Goal: Transaction & Acquisition: Obtain resource

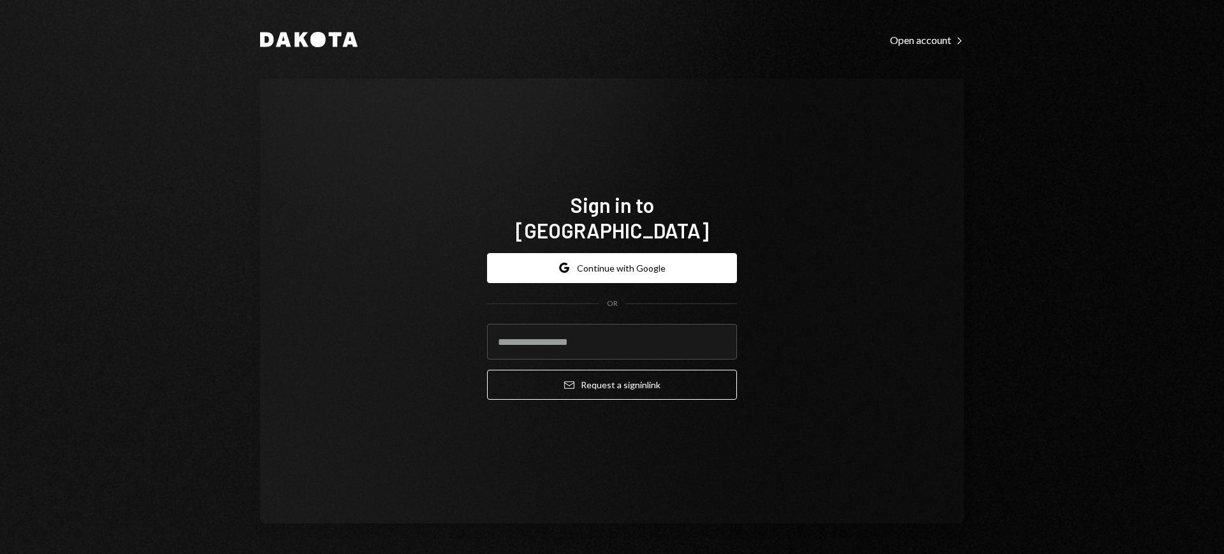
type input "**********"
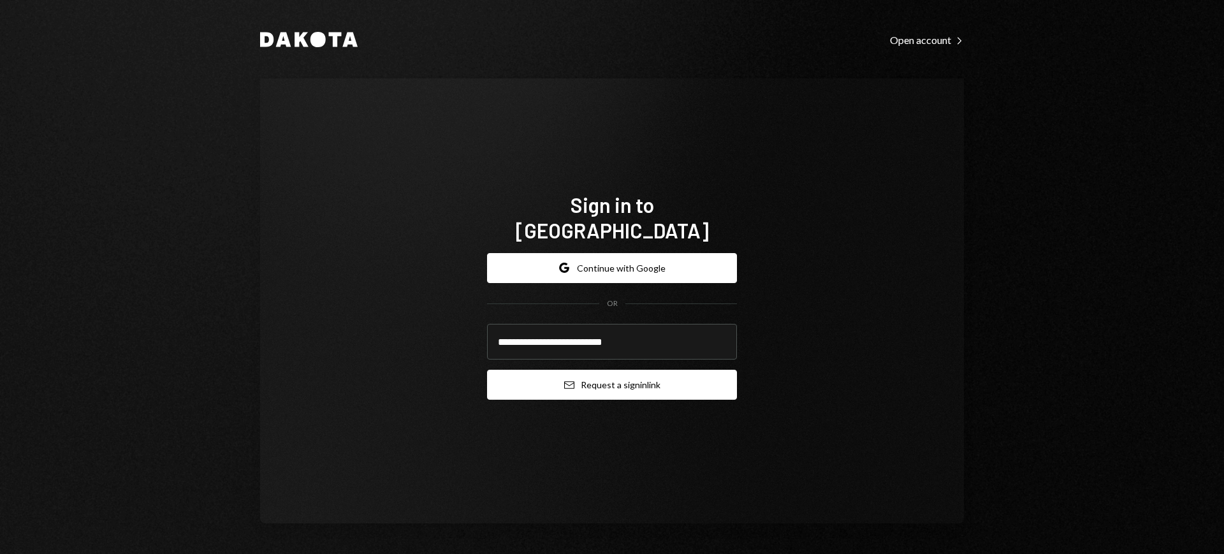
click at [624, 374] on button "Email Request a sign in link" at bounding box center [612, 385] width 250 height 30
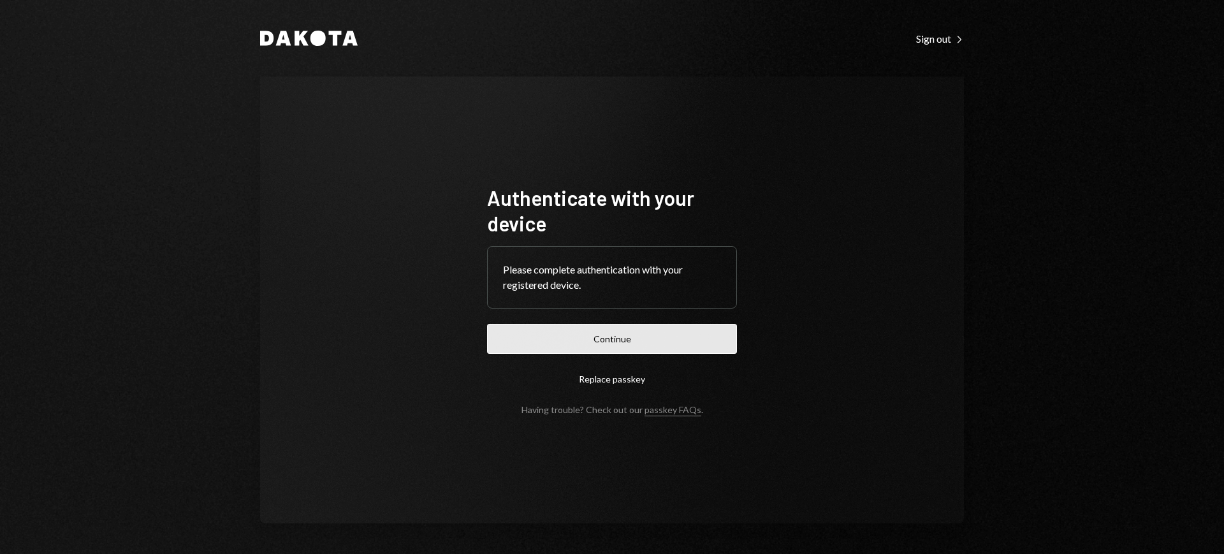
click at [676, 348] on button "Continue" at bounding box center [612, 339] width 250 height 30
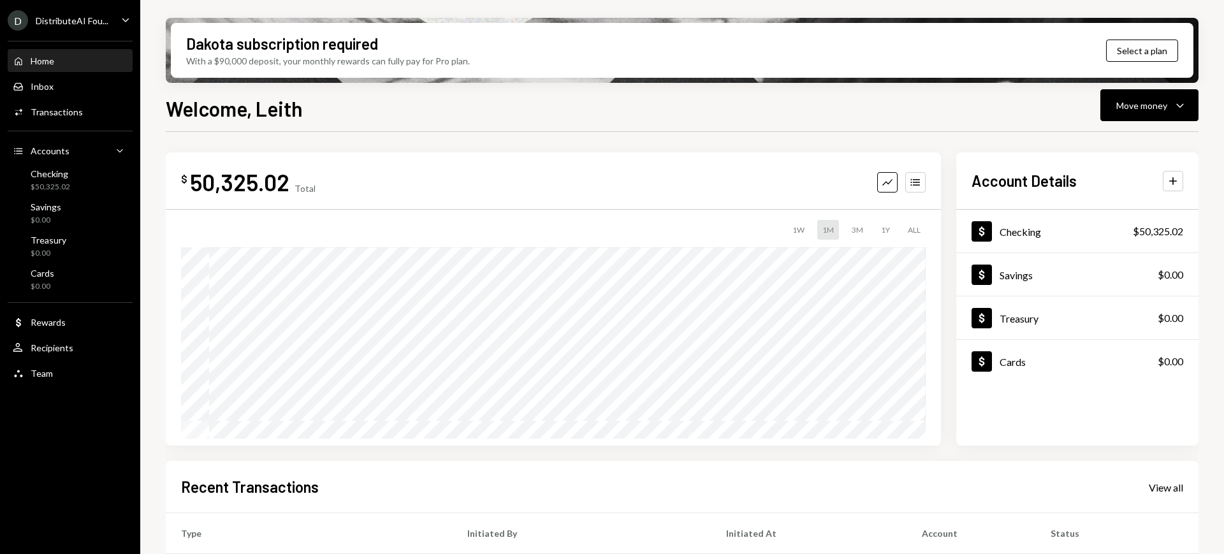
click at [78, 24] on div "DistributeAI Fou..." at bounding box center [72, 20] width 73 height 11
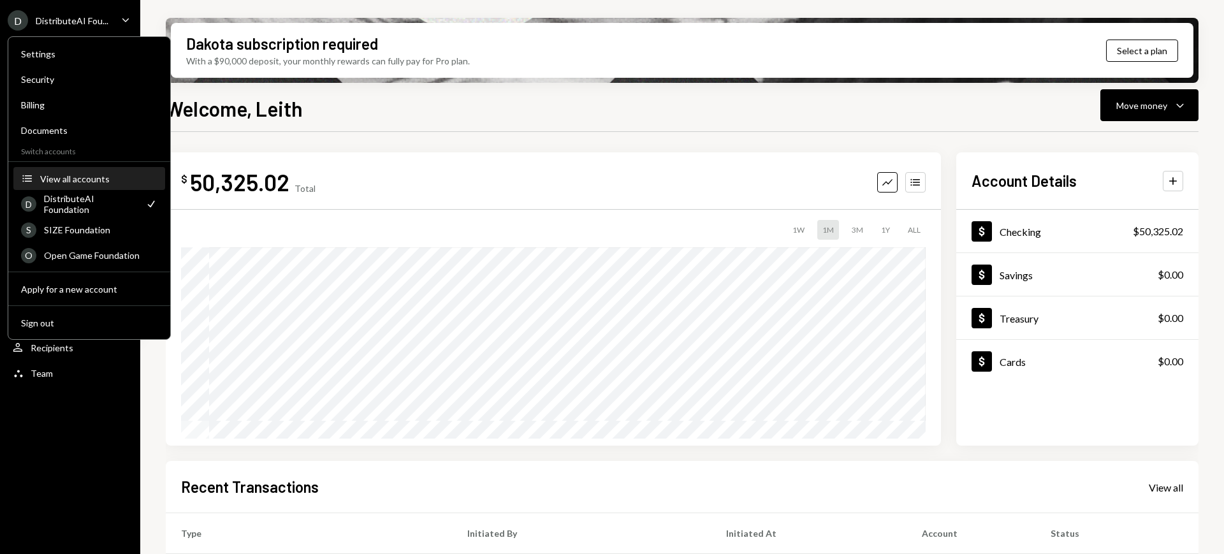
click at [101, 181] on div "View all accounts" at bounding box center [98, 178] width 117 height 11
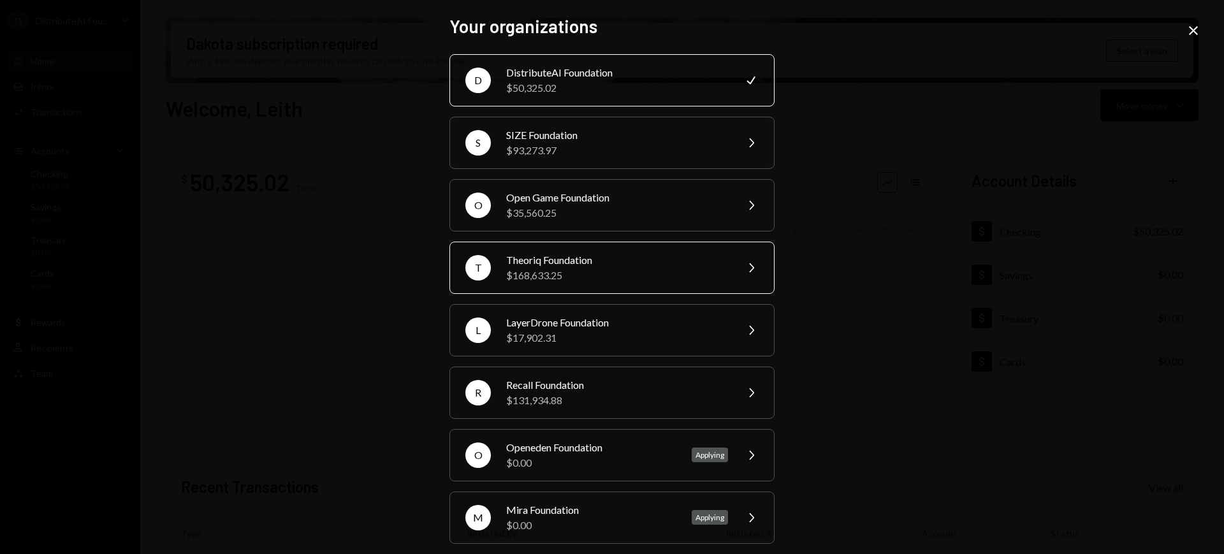
click at [627, 269] on div "$168,633.25" at bounding box center [617, 275] width 222 height 15
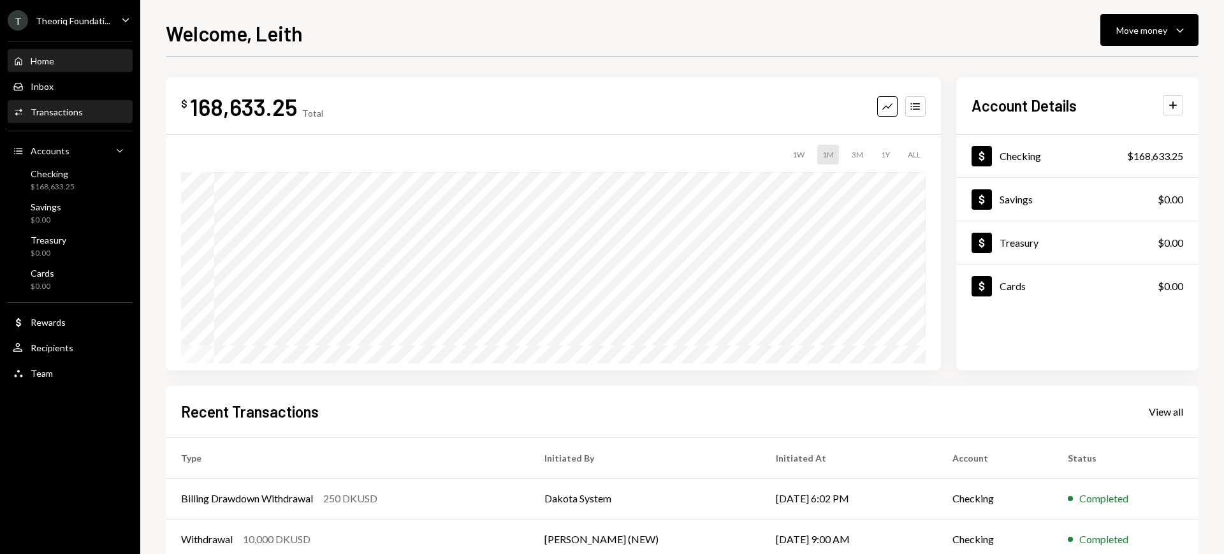
click at [72, 113] on div "Transactions" at bounding box center [57, 111] width 52 height 11
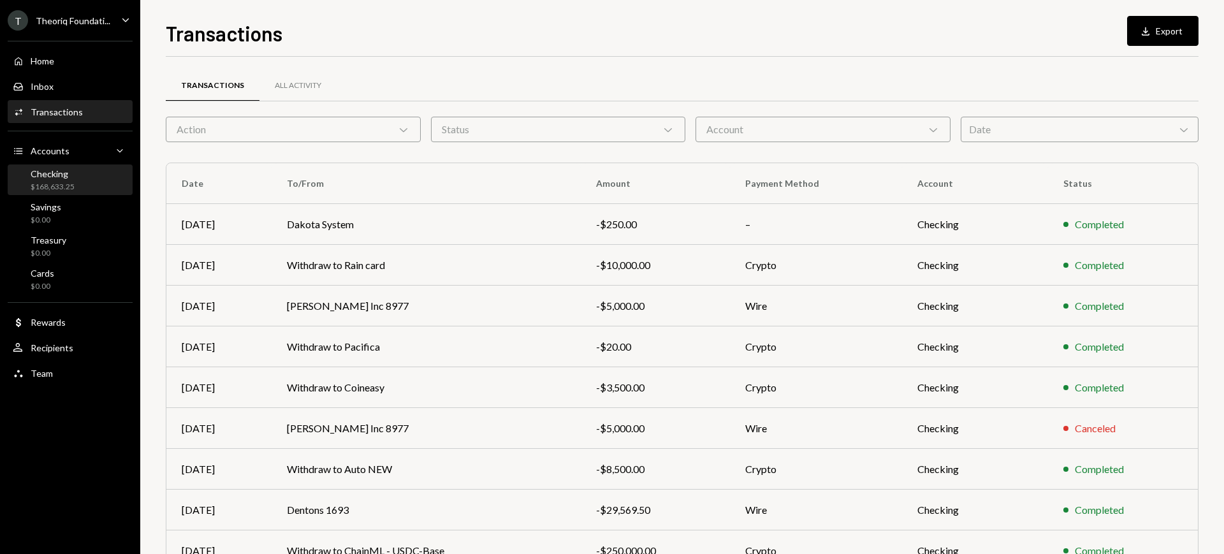
click at [98, 184] on div "Checking $168,633.25" at bounding box center [70, 180] width 115 height 24
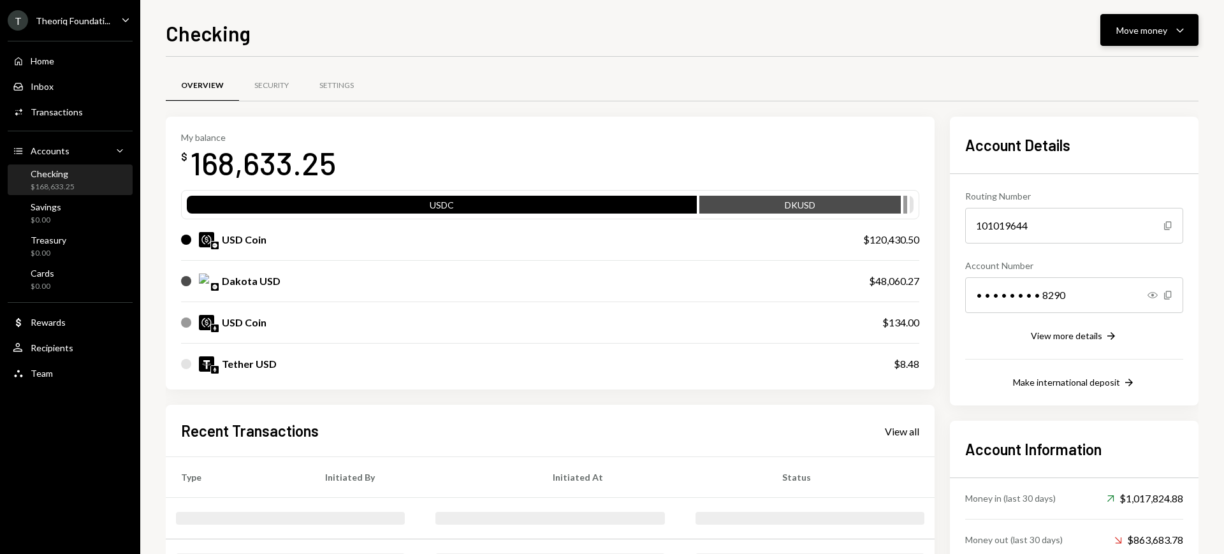
click at [1144, 27] on div "Move money" at bounding box center [1141, 30] width 51 height 13
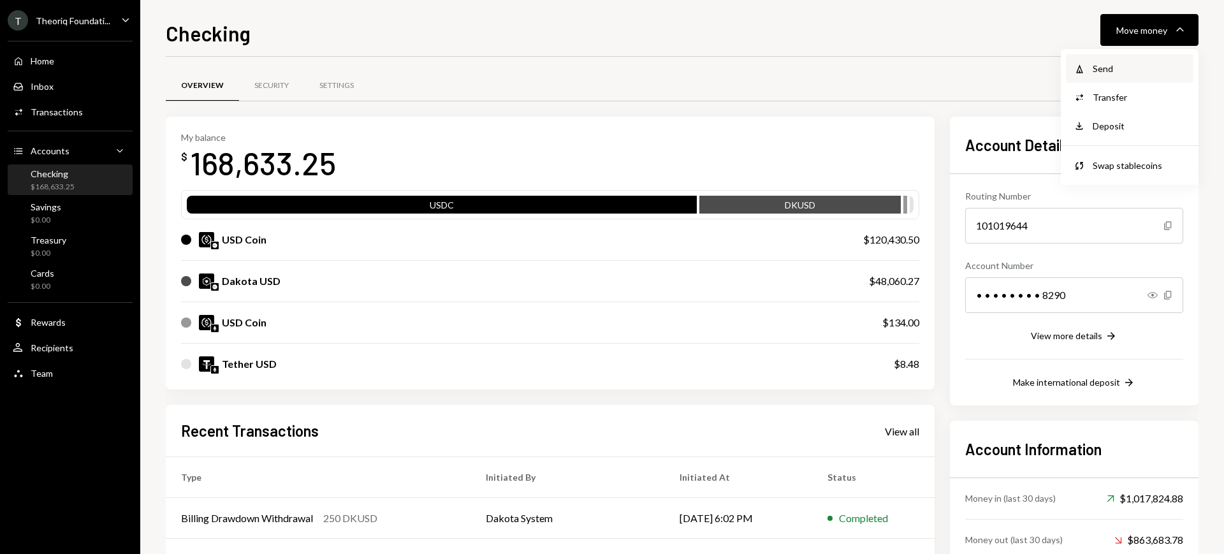
click at [1118, 66] on div "Send" at bounding box center [1139, 68] width 93 height 13
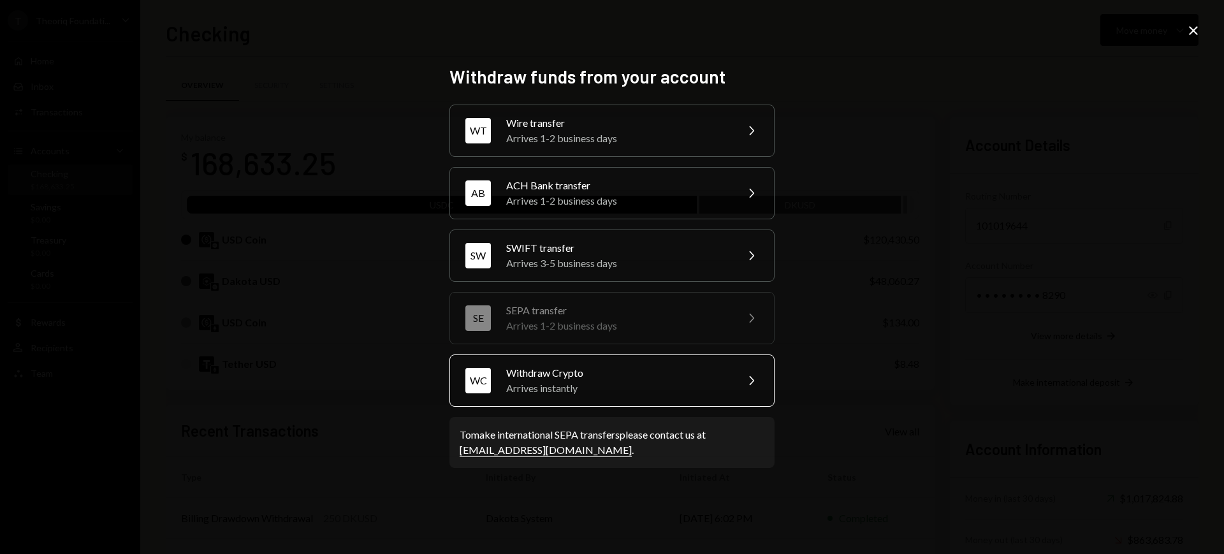
click at [729, 375] on div "WC Withdraw Crypto Arrives instantly Chevron Right" at bounding box center [611, 380] width 325 height 52
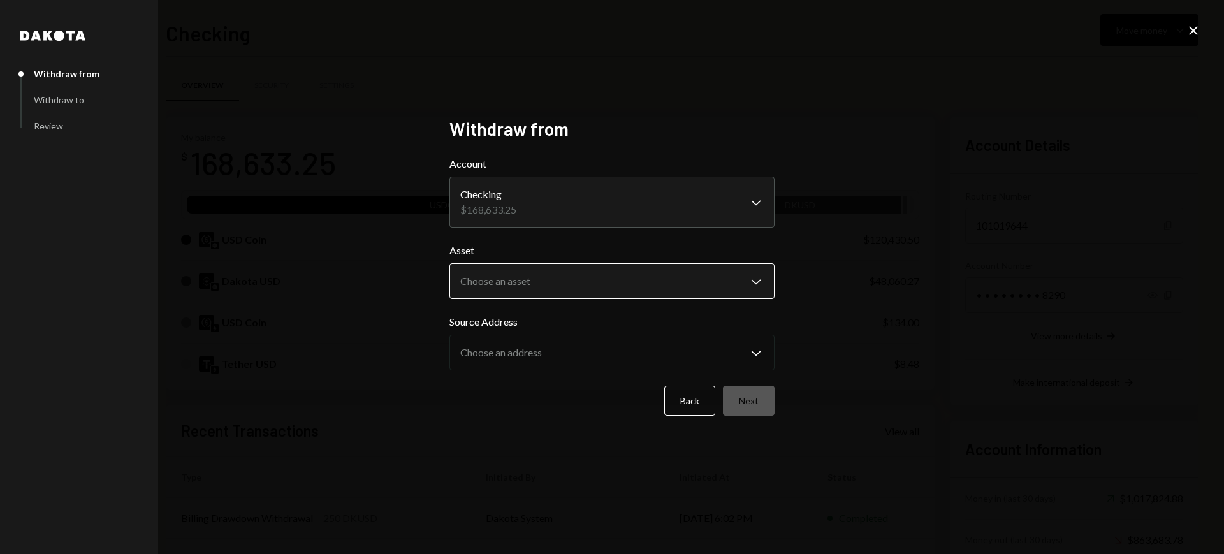
click at [728, 278] on body "T Theoriq Foundati... Caret Down Home Home Inbox Inbox Activities Transactions …" at bounding box center [612, 277] width 1224 height 554
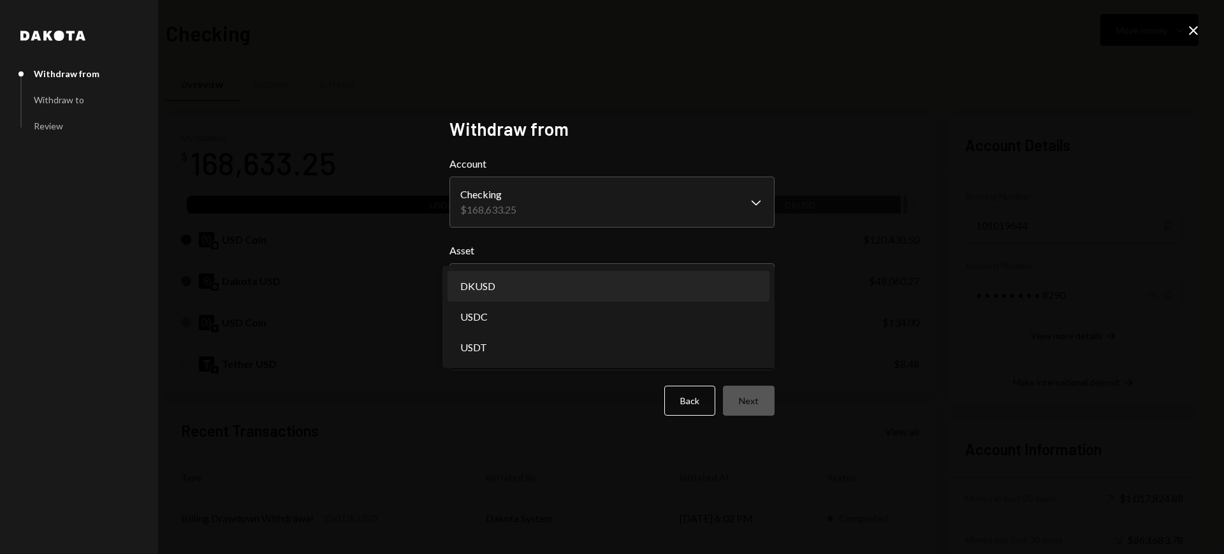
select select "*****"
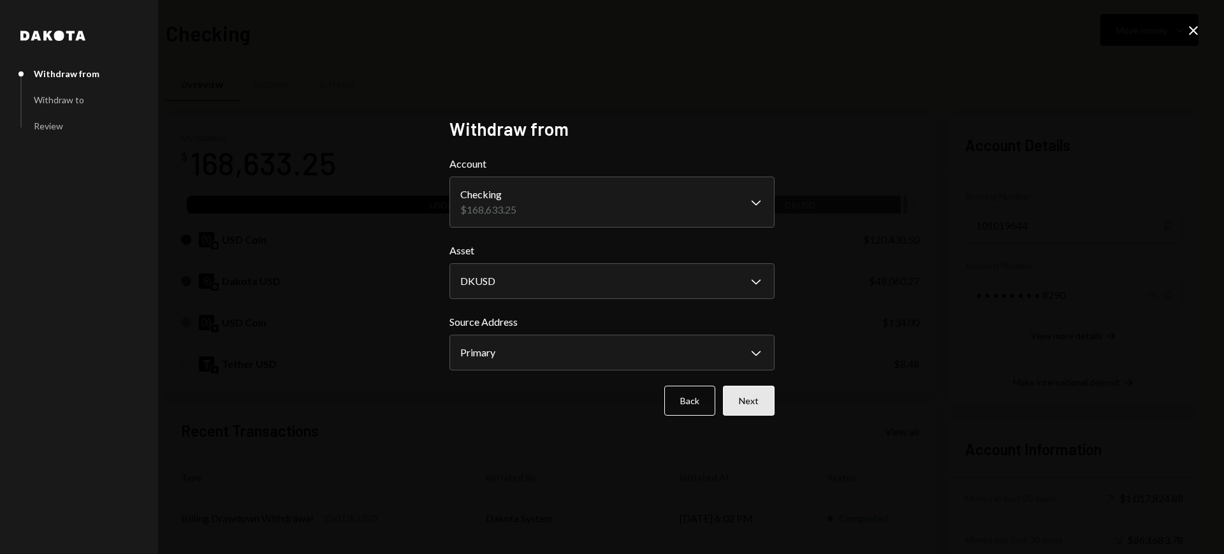
click at [762, 395] on button "Next" at bounding box center [749, 401] width 52 height 30
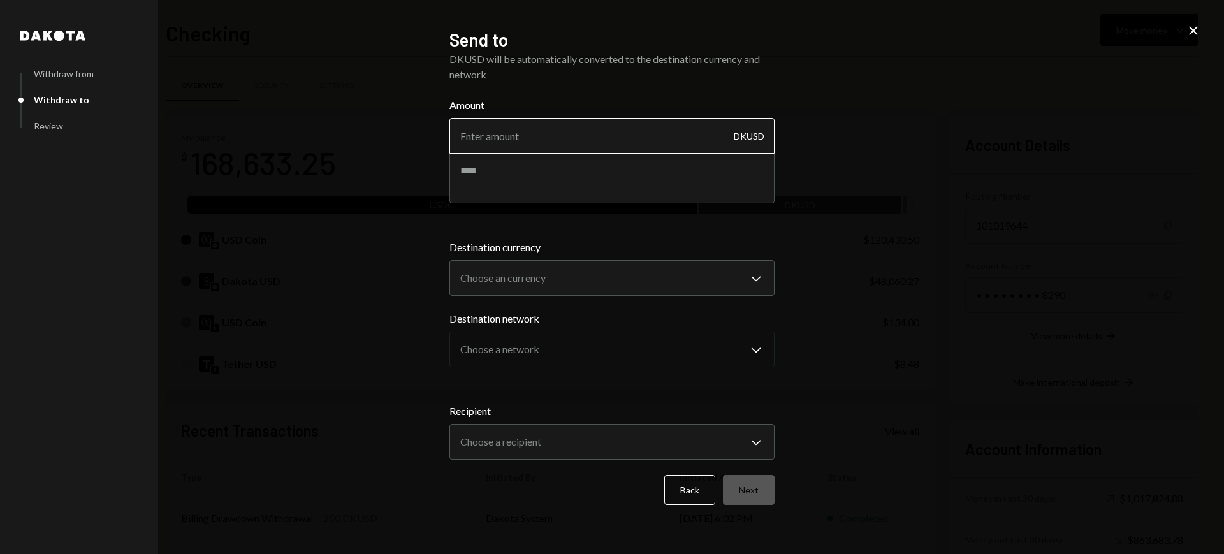
click at [585, 137] on input "Amount" at bounding box center [611, 136] width 325 height 36
paste input "10784.10"
click at [485, 135] on input "10784.10" at bounding box center [611, 136] width 325 height 36
type input "10764.10"
click at [536, 177] on textarea at bounding box center [611, 177] width 325 height 51
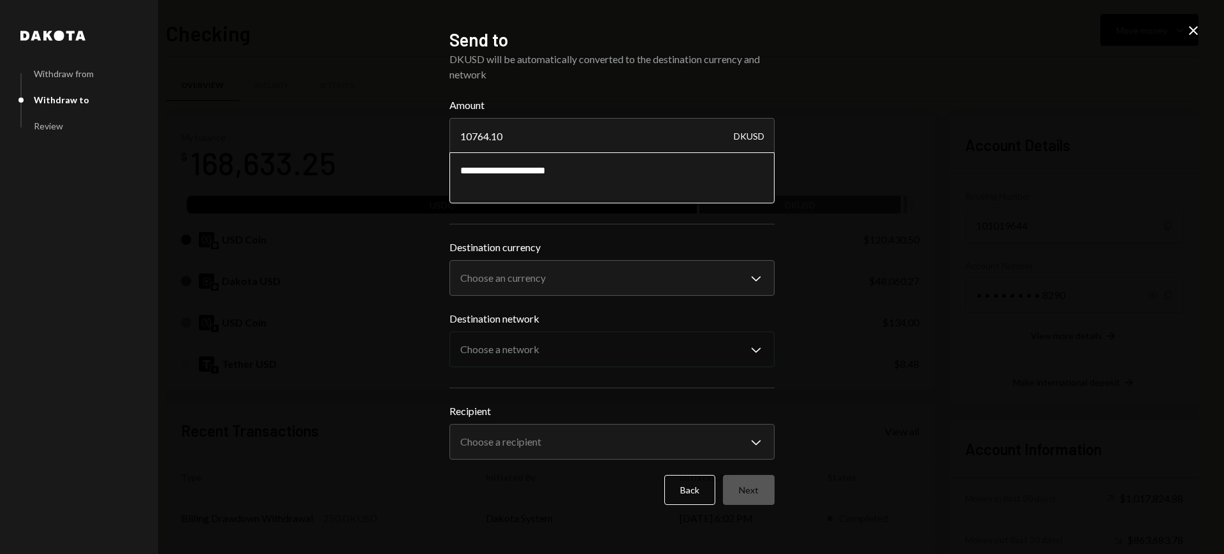
type textarea "**********"
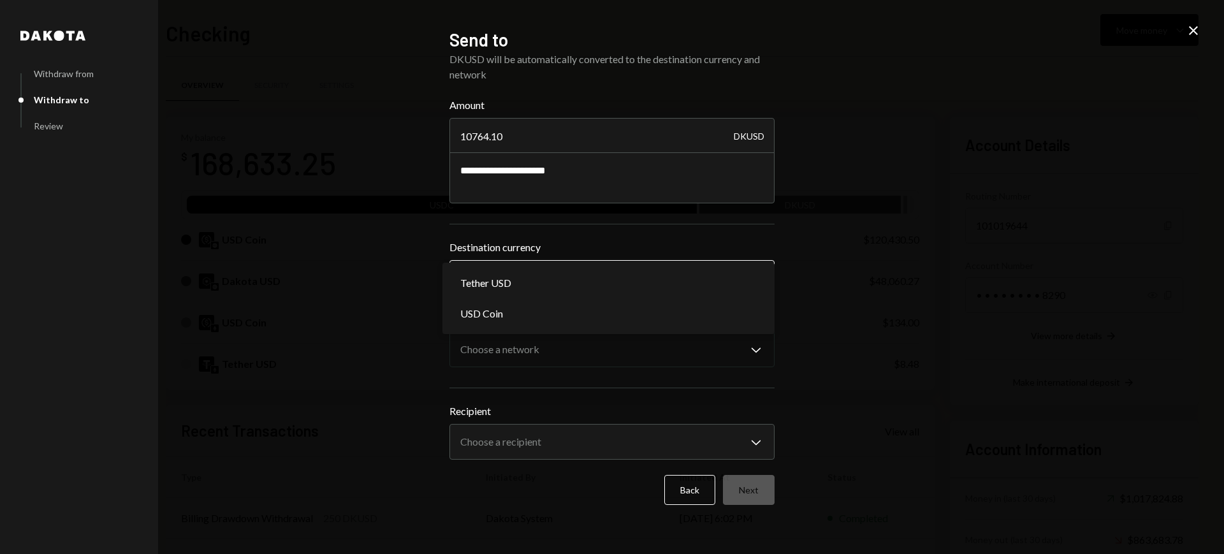
click at [688, 286] on body "T Theoriq Foundati... Caret Down Home Home Inbox Inbox Activities Transactions …" at bounding box center [612, 277] width 1224 height 554
select select "****"
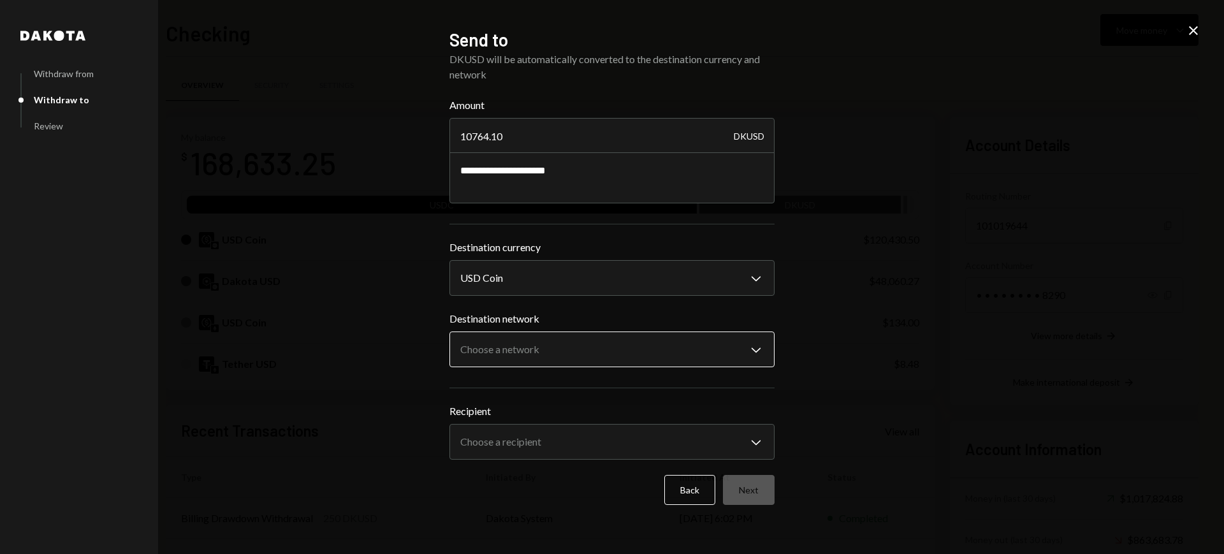
click at [606, 349] on body "T Theoriq Foundati... Caret Down Home Home Inbox Inbox Activities Transactions …" at bounding box center [612, 277] width 1224 height 554
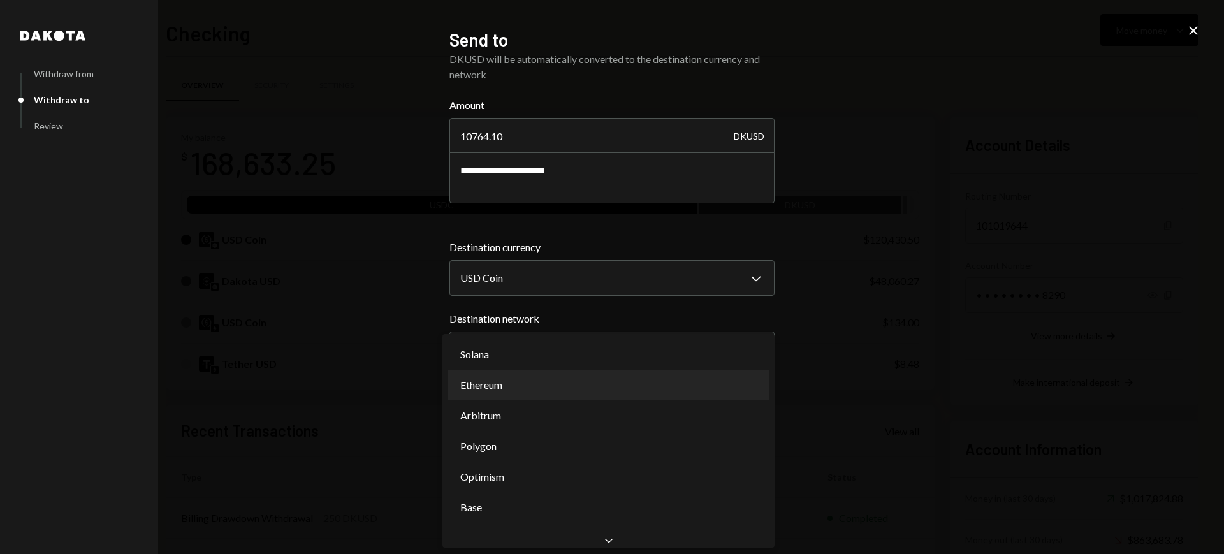
select select "**********"
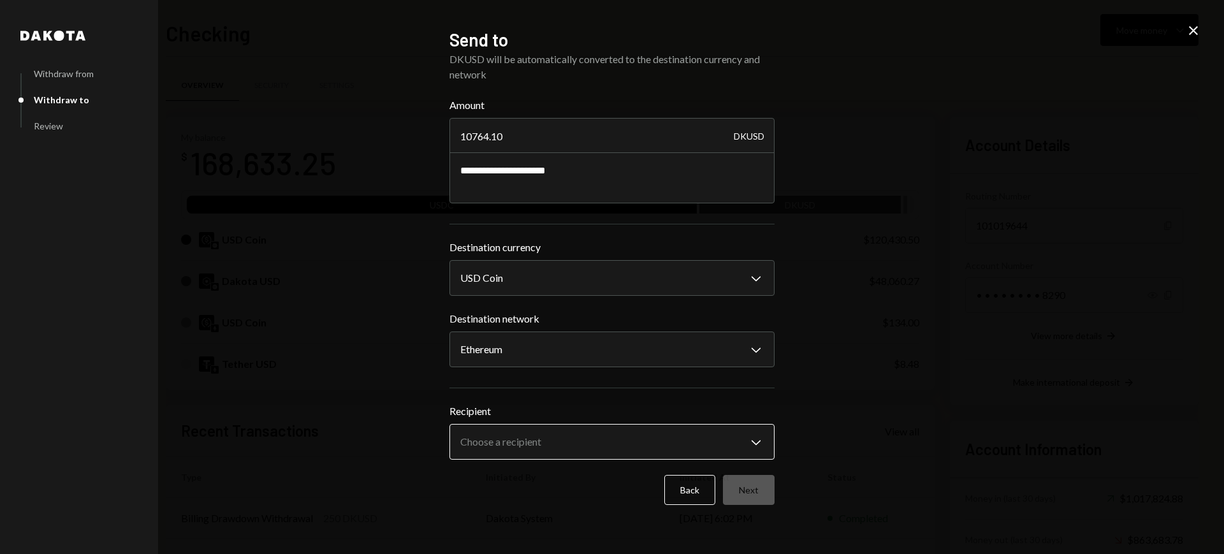
click at [699, 435] on body "T Theoriq Foundati... Caret Down Home Home Inbox Inbox Activities Transactions …" at bounding box center [612, 277] width 1224 height 554
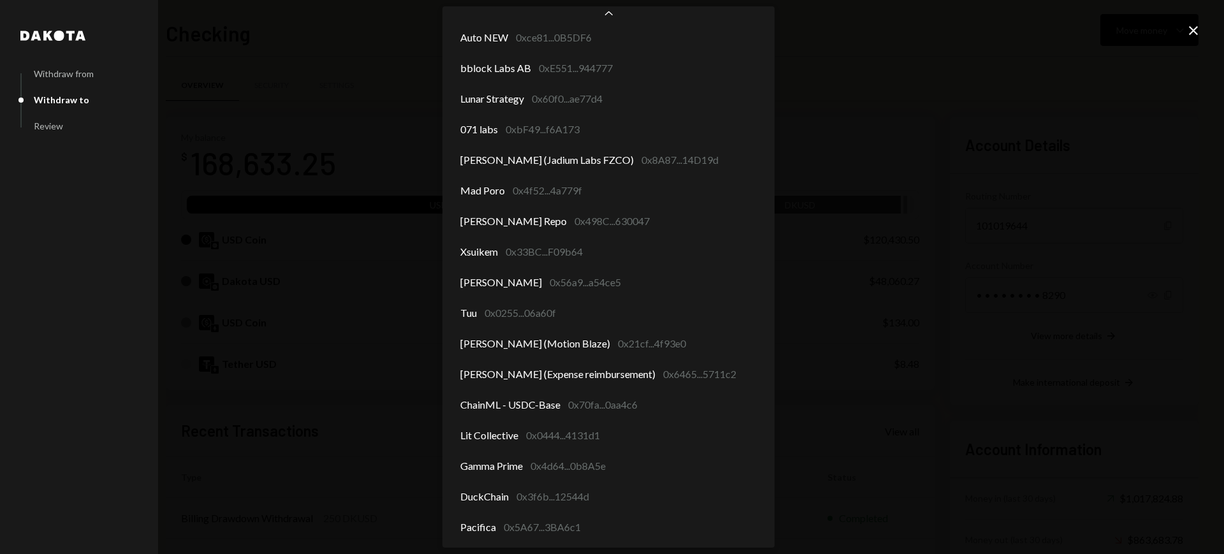
scroll to position [555, 0]
select select "**********"
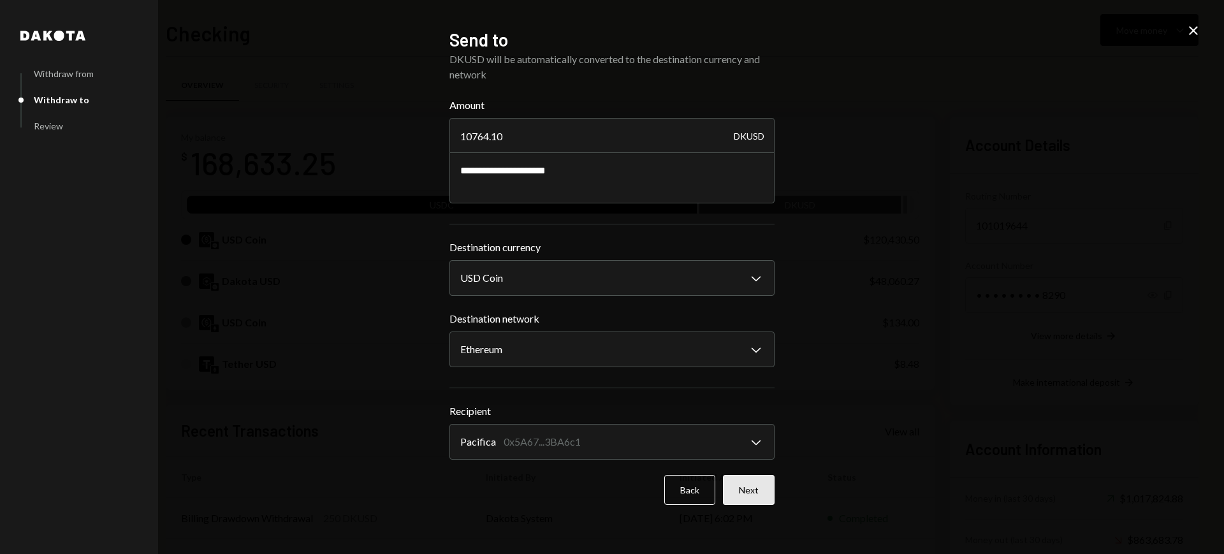
click at [746, 479] on button "Next" at bounding box center [749, 490] width 52 height 30
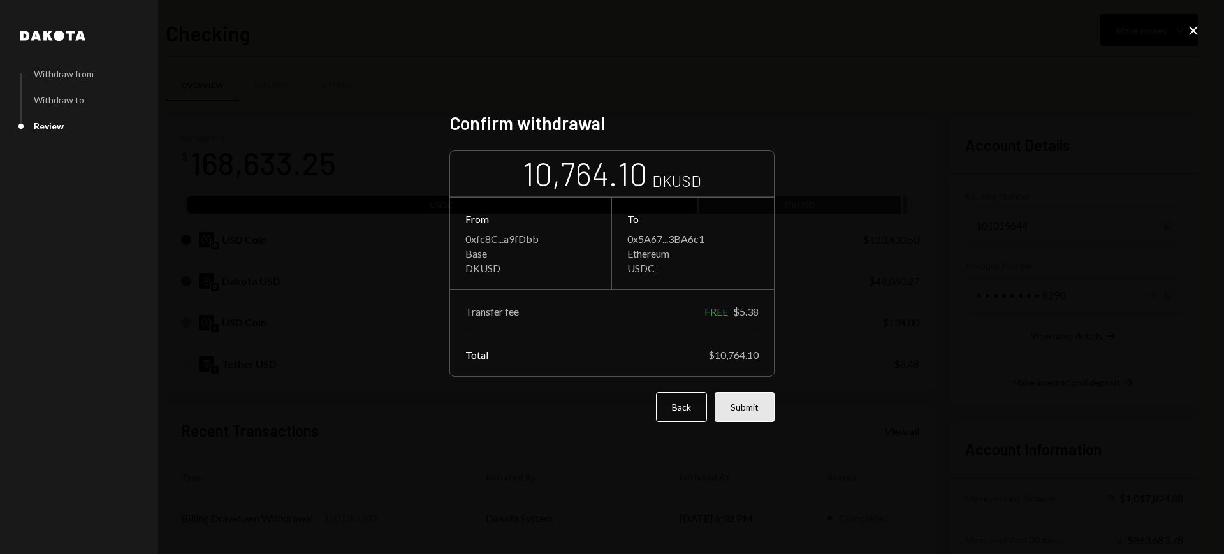
click at [734, 414] on button "Submit" at bounding box center [745, 407] width 60 height 30
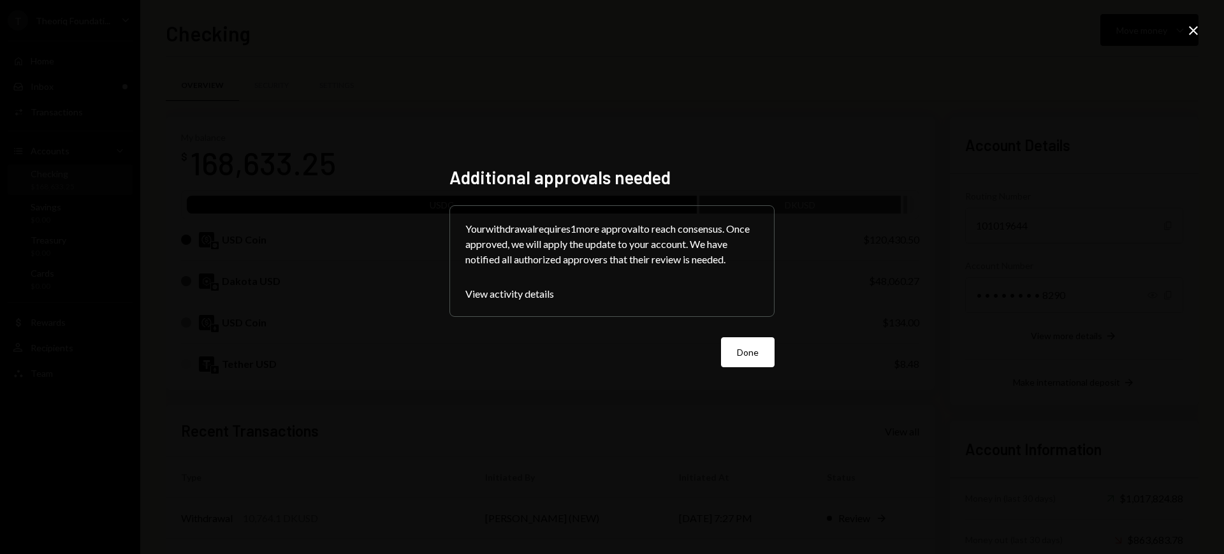
click at [723, 333] on form "Your withdrawal requires 1 more approval to reach consensus. Once approved, we …" at bounding box center [611, 286] width 325 height 162
click at [743, 351] on button "Done" at bounding box center [748, 352] width 54 height 30
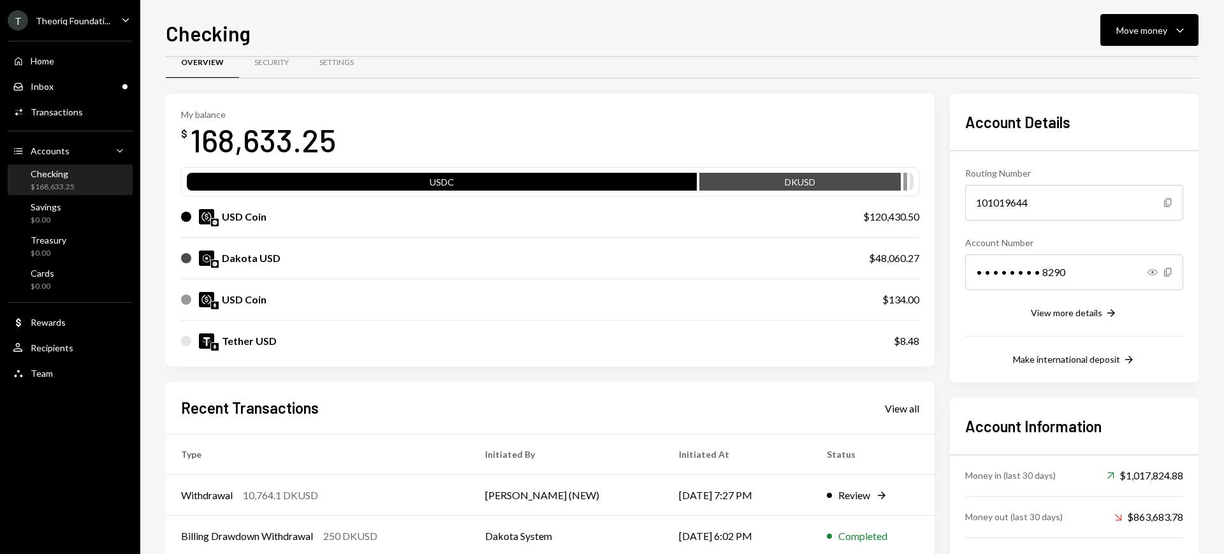
scroll to position [0, 0]
